Goal: Communication & Community: Connect with others

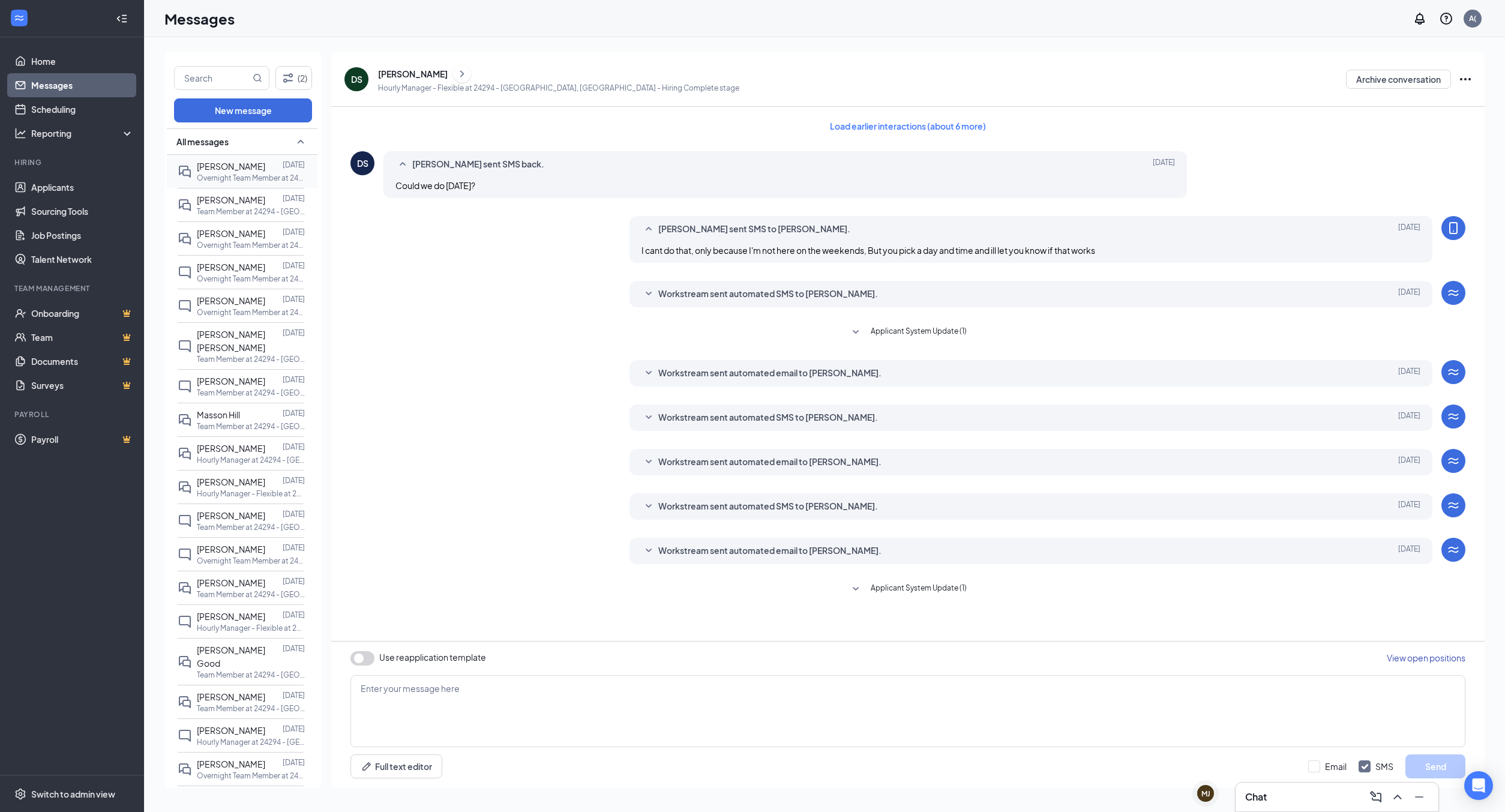
click at [265, 166] on div at bounding box center [273, 165] width 17 height 13
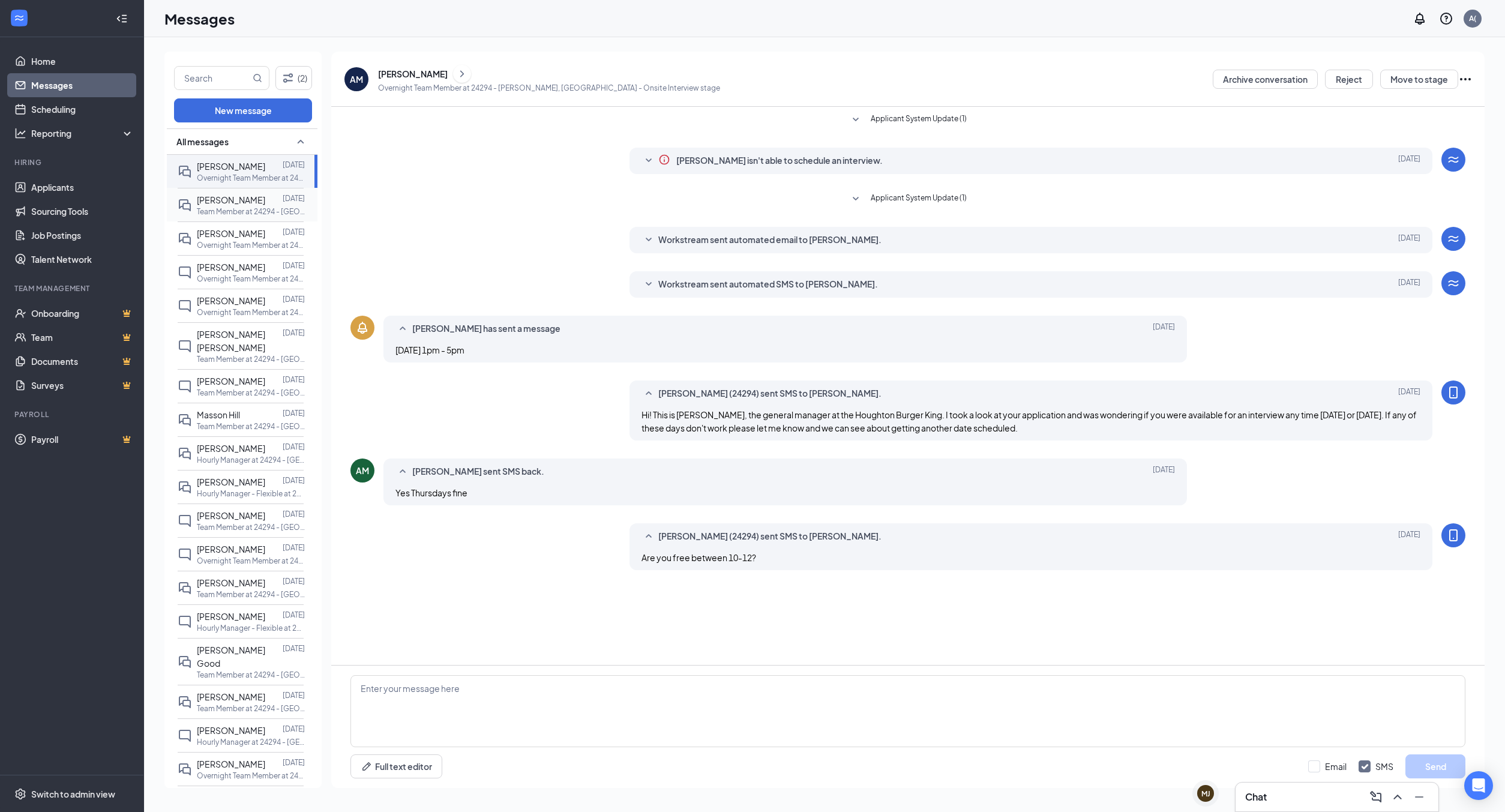
click at [205, 208] on p "Team Member at 24294 - [GEOGRAPHIC_DATA], [GEOGRAPHIC_DATA]" at bounding box center [250, 211] width 108 height 10
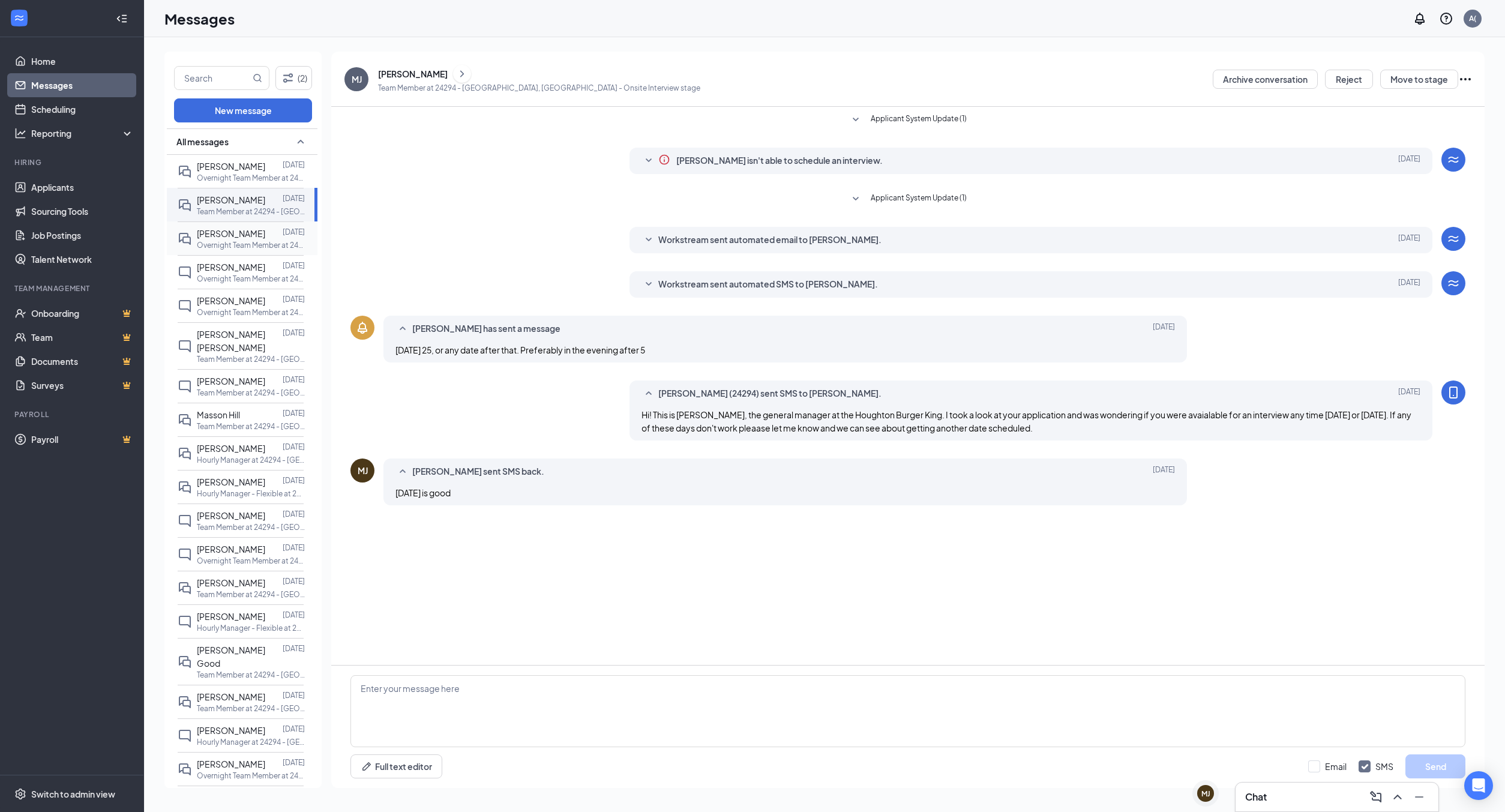
click at [256, 241] on p "Overnight Team Member at 24294 - [GEOGRAPHIC_DATA], [GEOGRAPHIC_DATA]" at bounding box center [250, 244] width 108 height 10
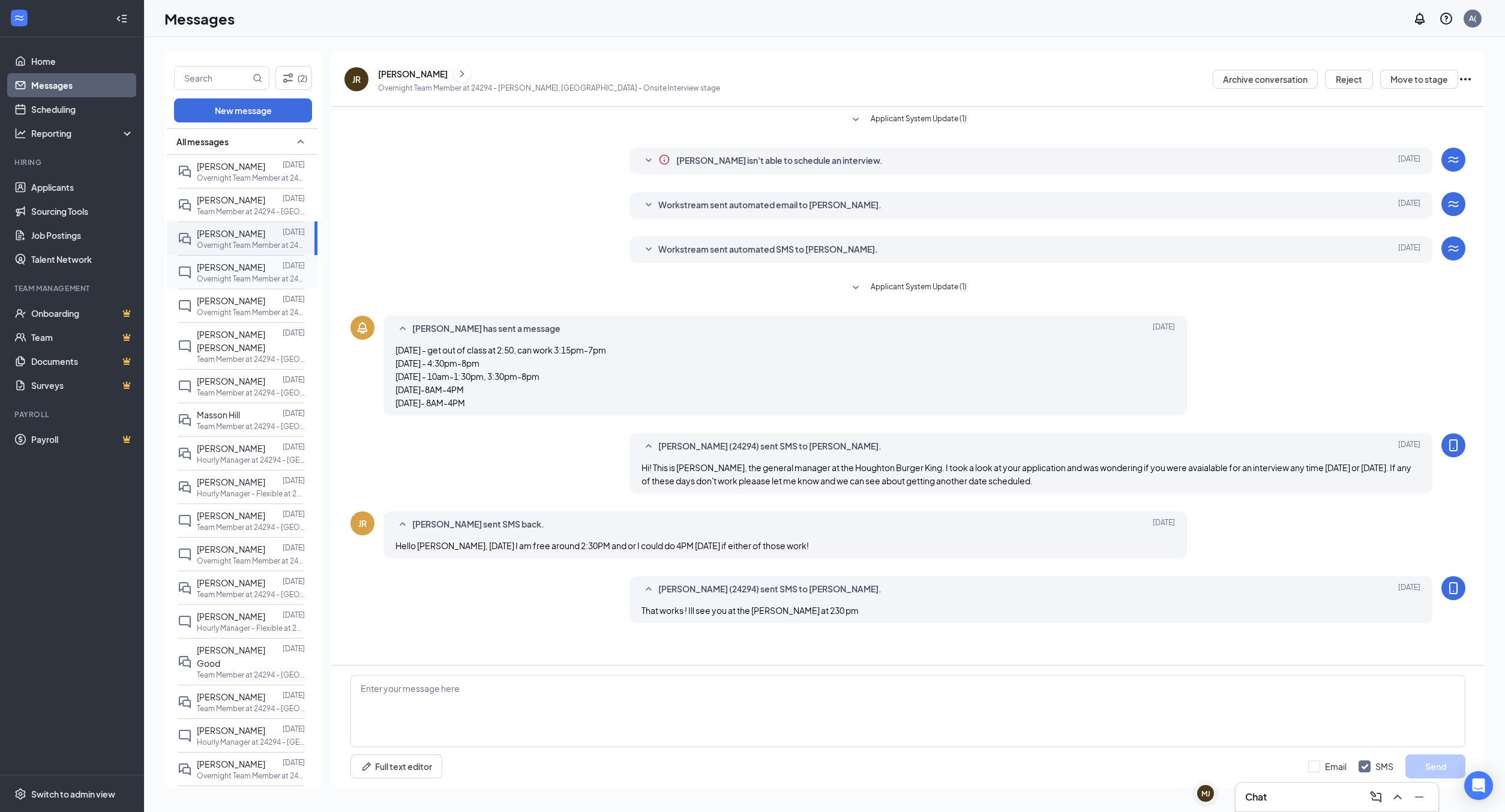
click at [265, 269] on div at bounding box center [273, 266] width 17 height 13
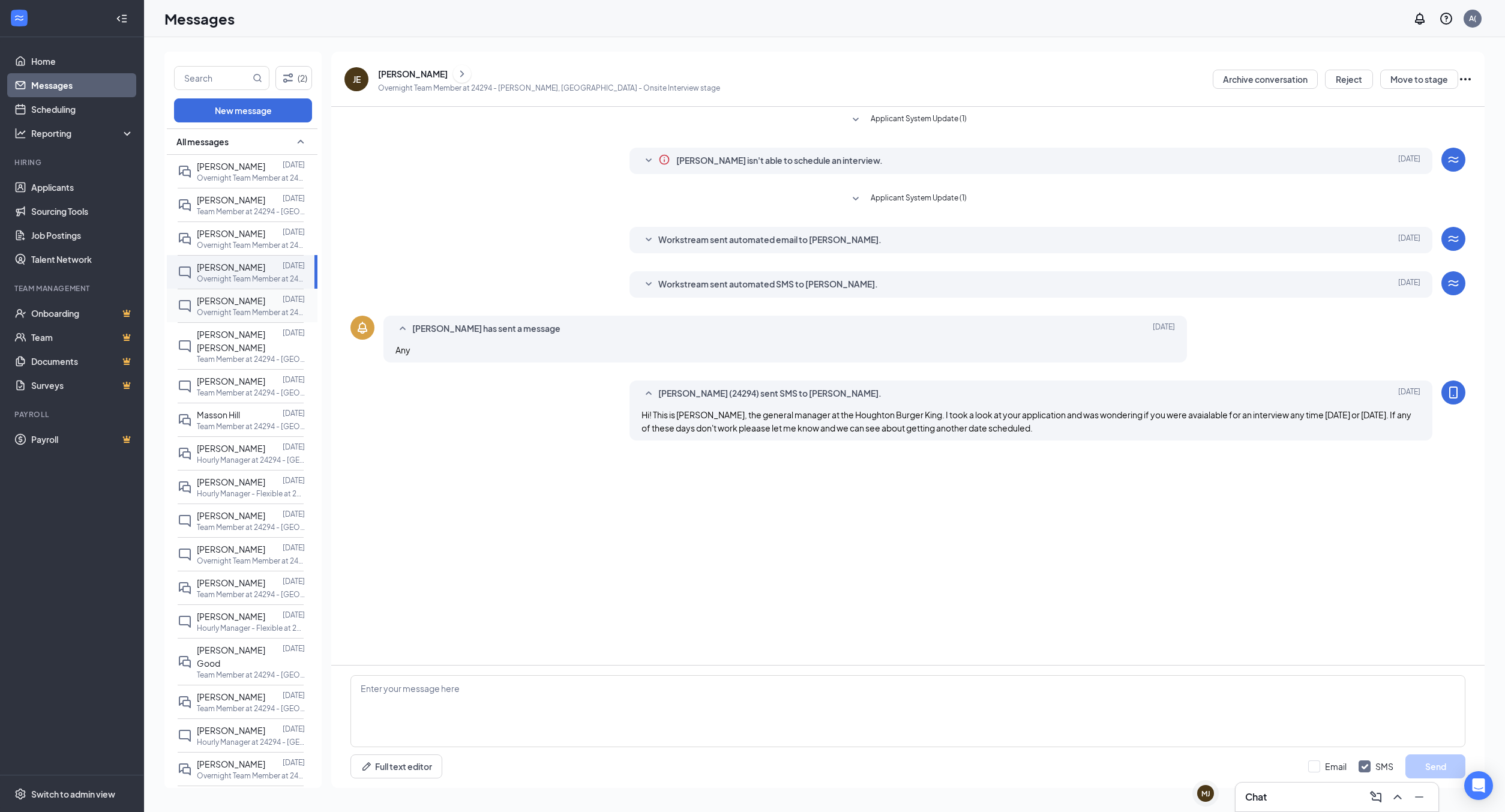
click at [261, 312] on p "Overnight Team Member at 24294 - [GEOGRAPHIC_DATA], [GEOGRAPHIC_DATA]" at bounding box center [250, 312] width 108 height 10
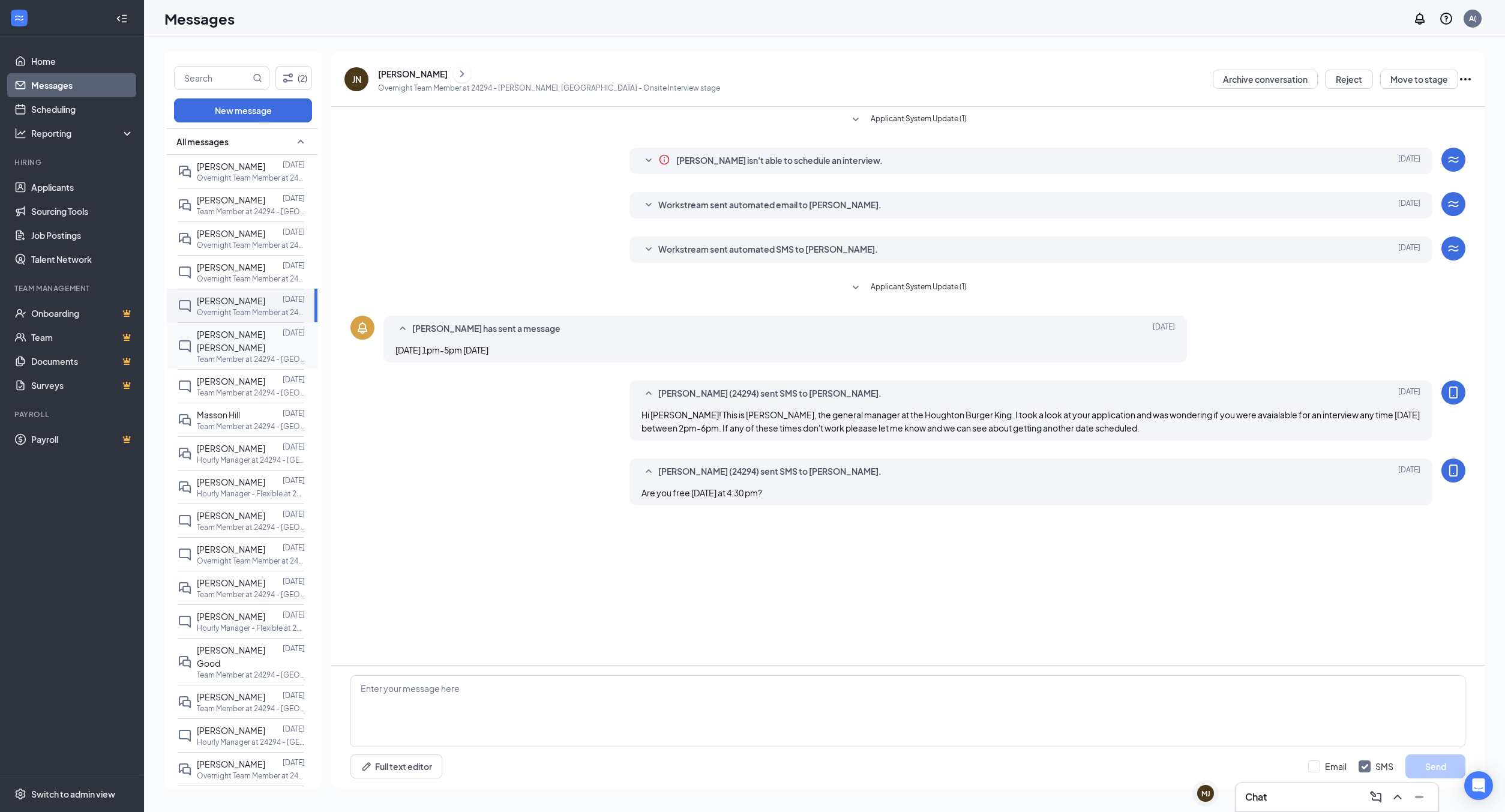
click at [243, 341] on span "[PERSON_NAME] [PERSON_NAME]" at bounding box center [231, 341] width 68 height 24
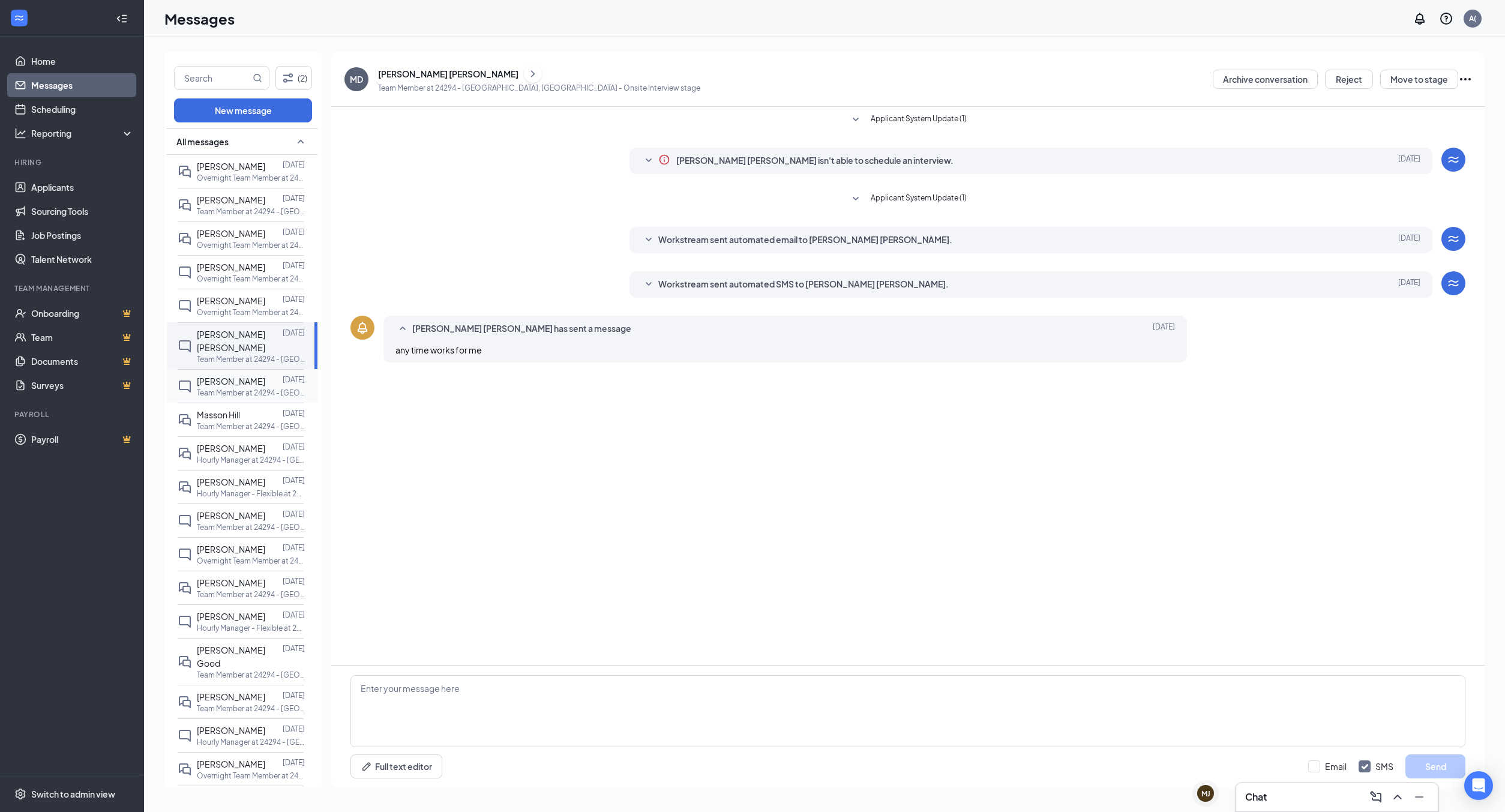
click at [244, 376] on span "[PERSON_NAME]" at bounding box center [231, 381] width 68 height 11
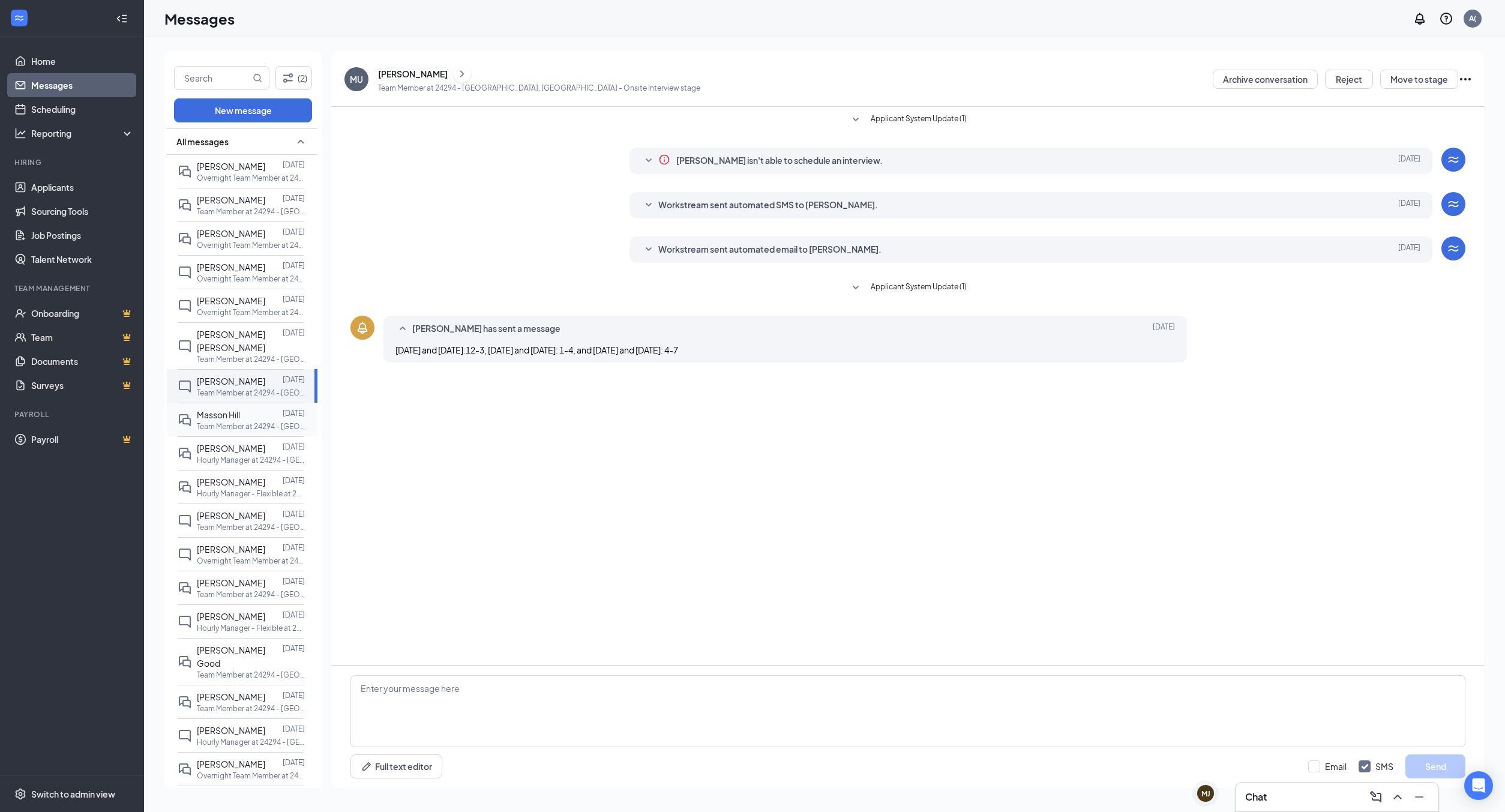
click at [263, 421] on p "Team Member at 24294 - [GEOGRAPHIC_DATA], [GEOGRAPHIC_DATA]" at bounding box center [250, 426] width 108 height 10
